Goal: Check status: Check status

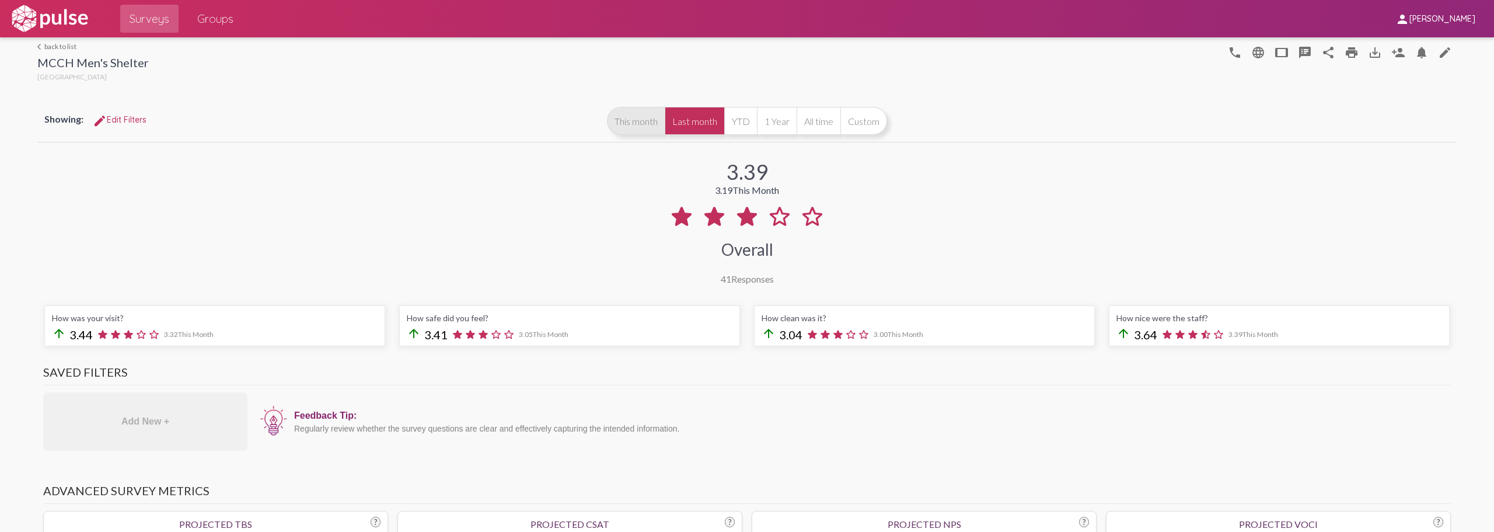
click at [634, 130] on button "This month" at bounding box center [636, 121] width 58 height 28
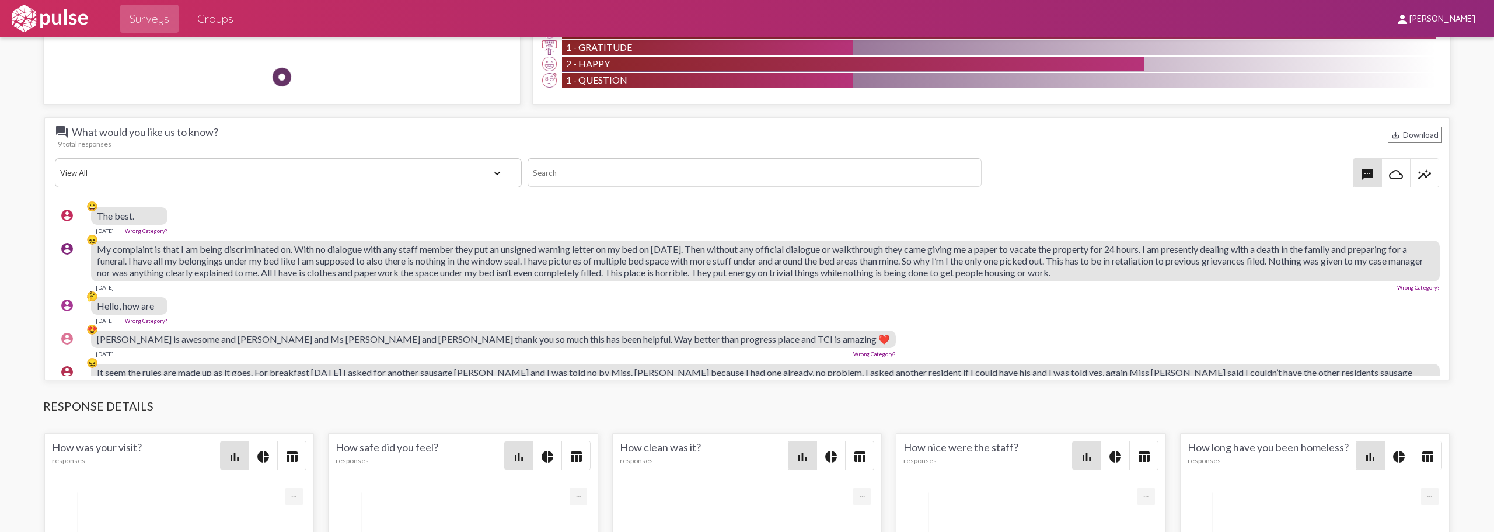
scroll to position [875, 0]
